Goal: Transaction & Acquisition: Purchase product/service

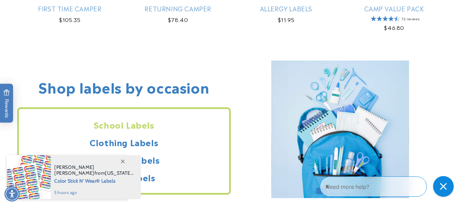
scroll to position [549, 0]
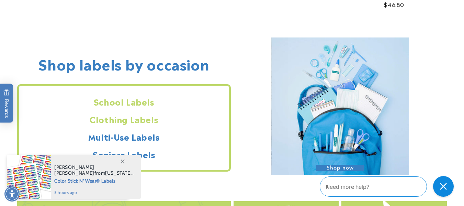
click at [144, 121] on h2 "Clothing Labels" at bounding box center [124, 119] width 210 height 11
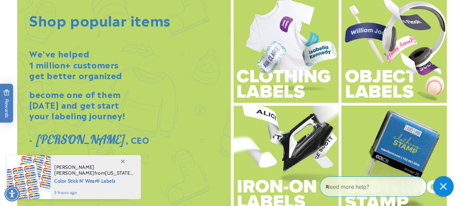
scroll to position [755, 0]
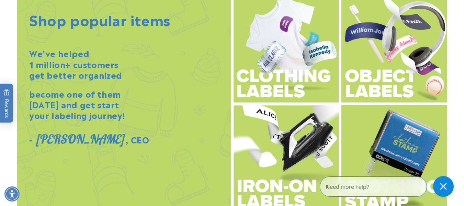
click at [277, 64] on img at bounding box center [285, 49] width 105 height 108
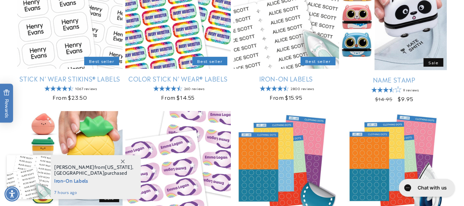
scroll to position [172, 0]
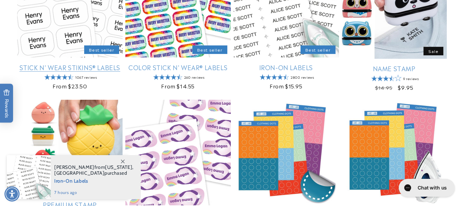
click at [88, 68] on link "Stick N' Wear Stikins® Labels" at bounding box center [69, 67] width 105 height 8
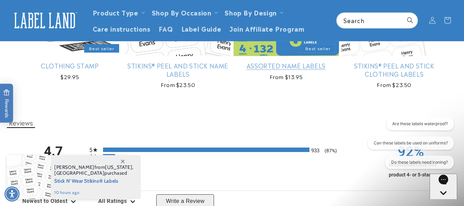
scroll to position [515, 0]
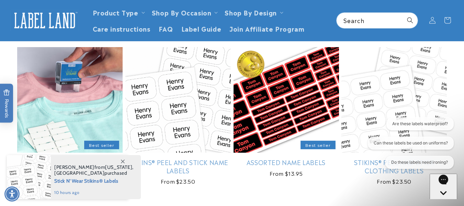
click at [57, 158] on link "Clothing Stamp" at bounding box center [69, 162] width 105 height 8
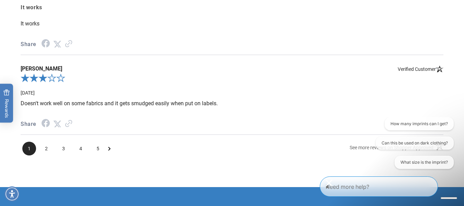
scroll to position [1304, 0]
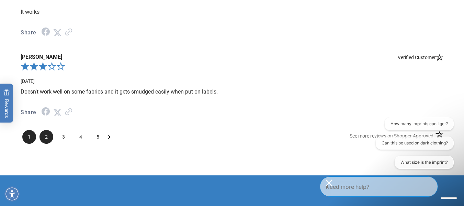
click at [49, 137] on span "2" at bounding box center [46, 137] width 14 height 14
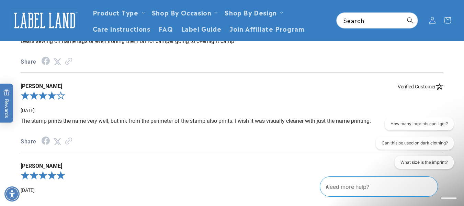
scroll to position [1123, 0]
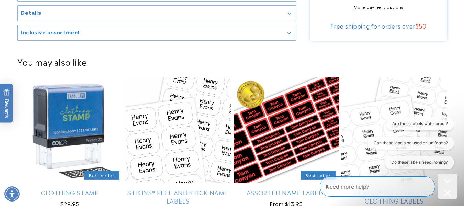
scroll to position [549, 0]
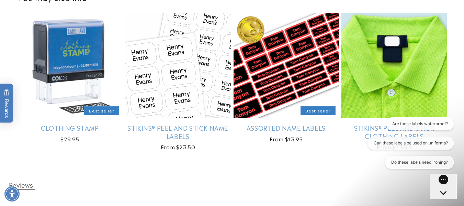
click at [400, 124] on link "Stikins® Peel and Stick Clothing Labels" at bounding box center [393, 132] width 105 height 16
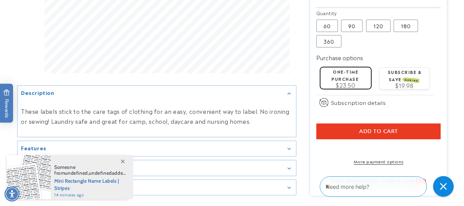
scroll to position [412, 0]
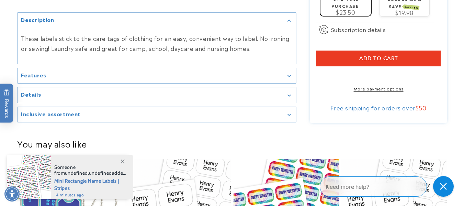
drag, startPoint x: 285, startPoint y: 84, endPoint x: 283, endPoint y: 88, distance: 4.2
click at [285, 78] on div "Features" at bounding box center [157, 75] width 272 height 5
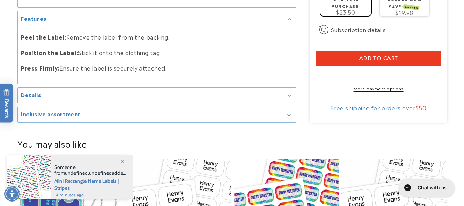
click at [287, 98] on div "Details" at bounding box center [157, 95] width 272 height 5
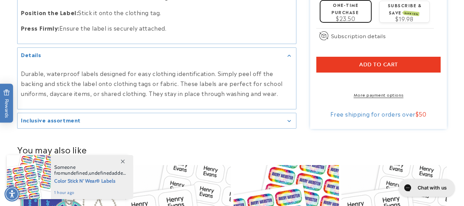
drag, startPoint x: 292, startPoint y: 118, endPoint x: 316, endPoint y: 118, distance: 23.3
click at [292, 119] on div "Inclusive assortment" at bounding box center [157, 120] width 272 height 5
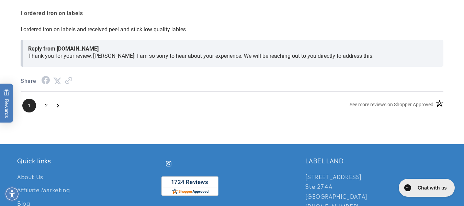
scroll to position [1270, 0]
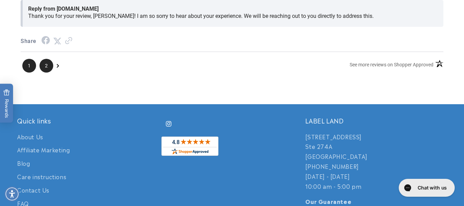
click at [47, 68] on span "2" at bounding box center [46, 66] width 14 height 14
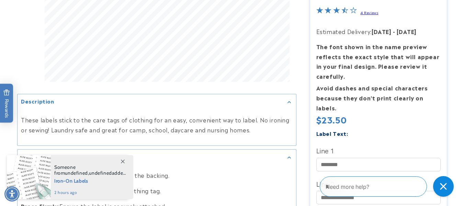
scroll to position [272, 0]
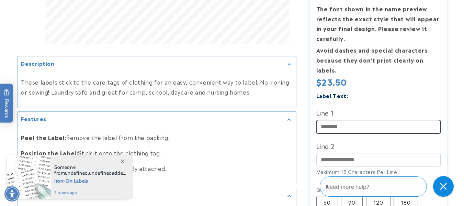
click at [348, 121] on input "Line 1" at bounding box center [378, 126] width 125 height 13
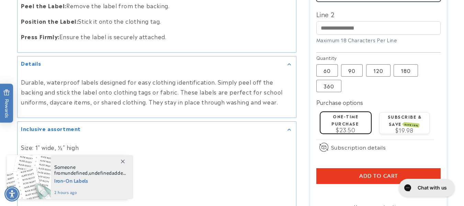
scroll to position [409, 0]
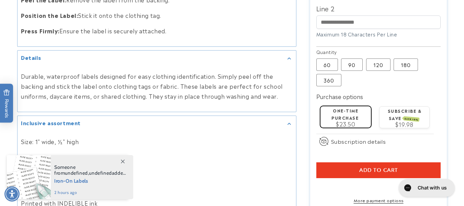
type input "**********"
click at [348, 108] on label "One-time purchase" at bounding box center [344, 113] width 27 height 13
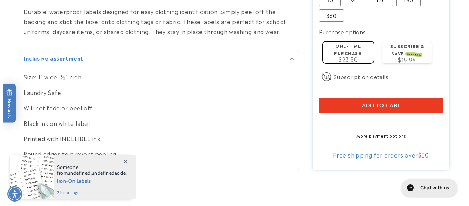
scroll to position [478, 0]
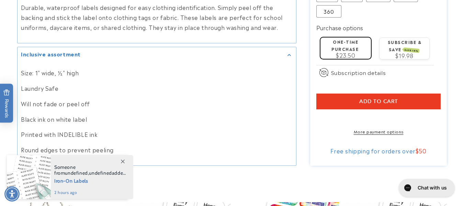
click at [401, 96] on button "Add to cart" at bounding box center [378, 102] width 125 height 16
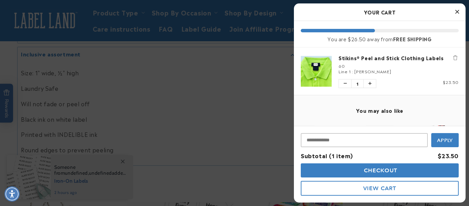
drag, startPoint x: 390, startPoint y: 167, endPoint x: 360, endPoint y: 161, distance: 30.2
click at [390, 167] on span "Checkout" at bounding box center [379, 170] width 35 height 7
